Goal: Find contact information: Find contact information

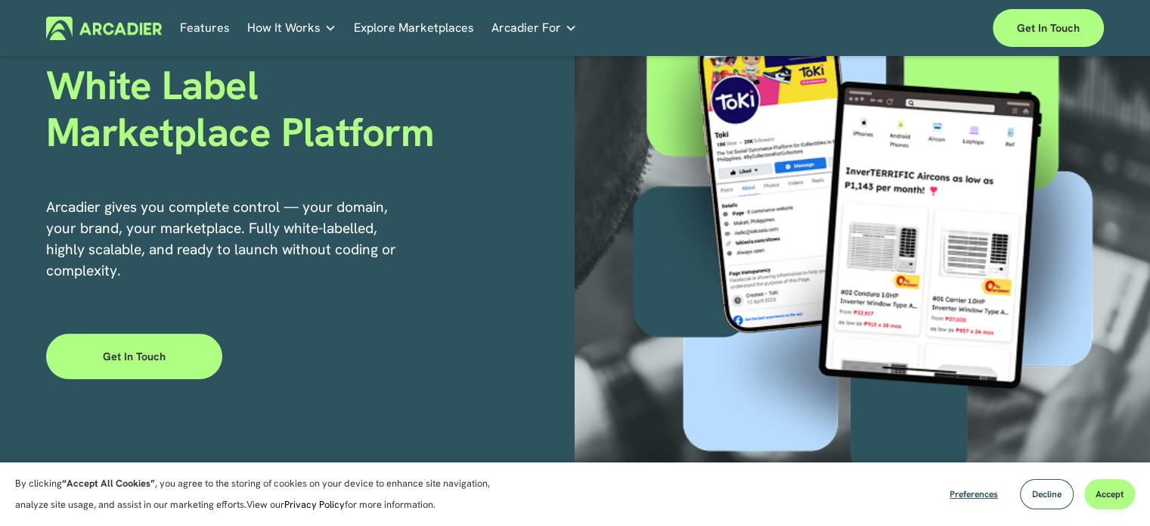
scroll to position [180, 0]
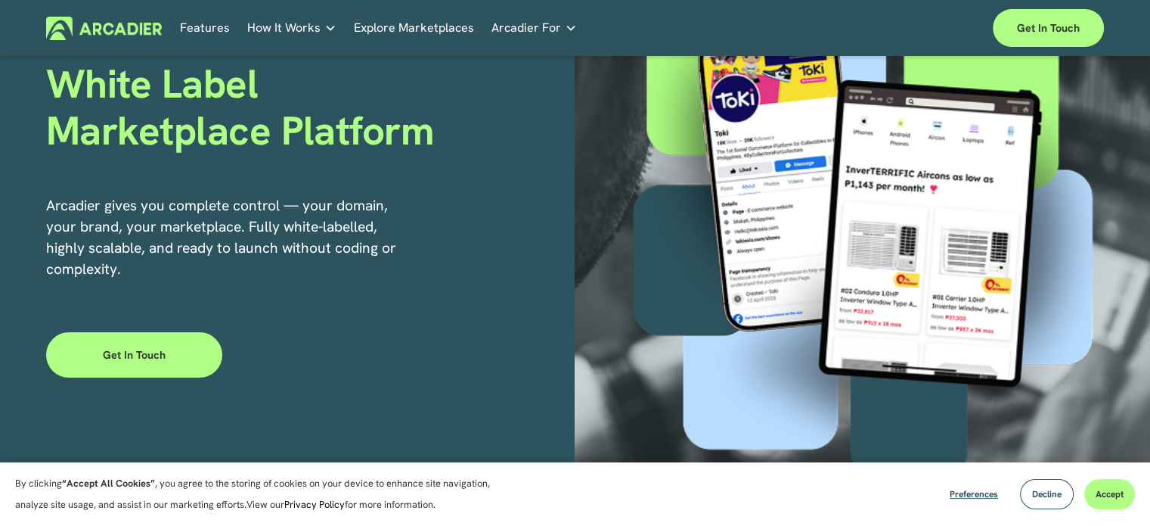
click at [120, 368] on link "Get in touch" at bounding box center [134, 354] width 176 height 45
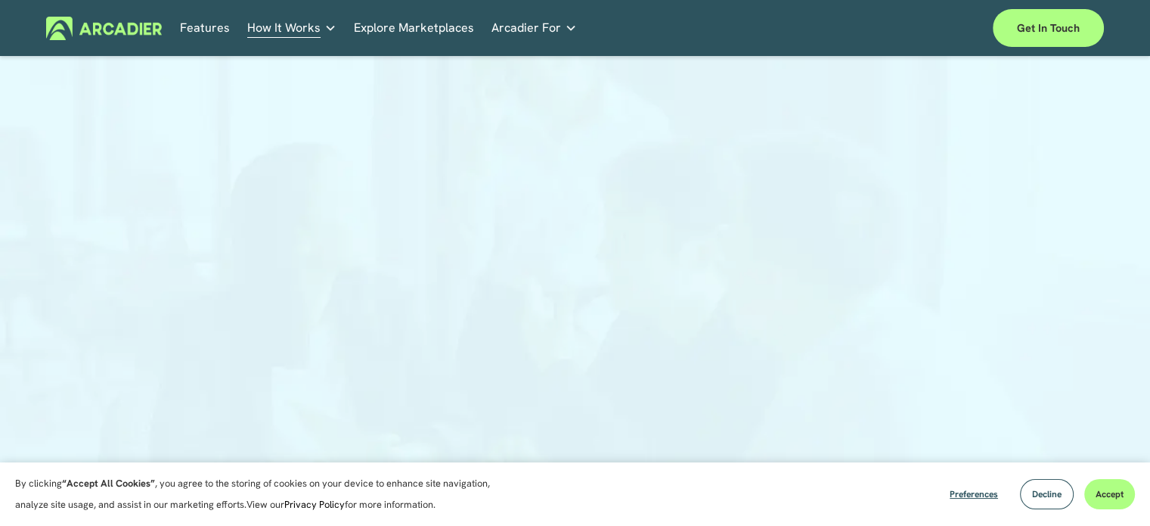
scroll to position [145, 0]
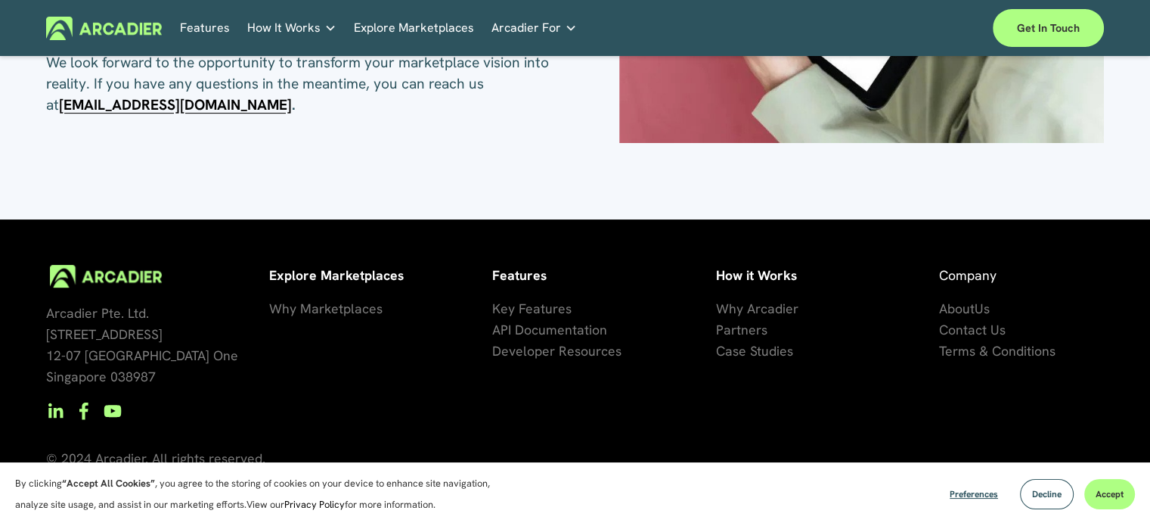
scroll to position [513, 0]
